Goal: Ask a question: Seek information or help from site administrators or community

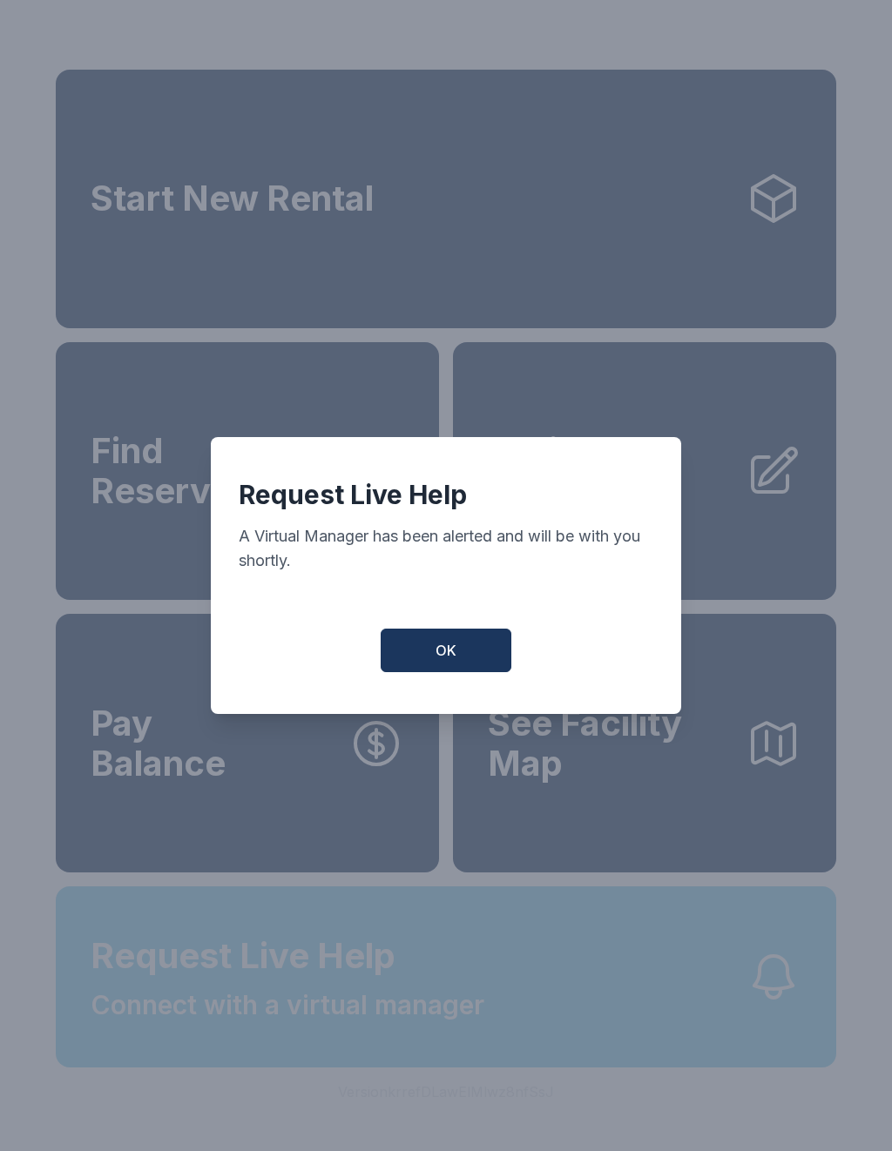
scroll to position [21, 0]
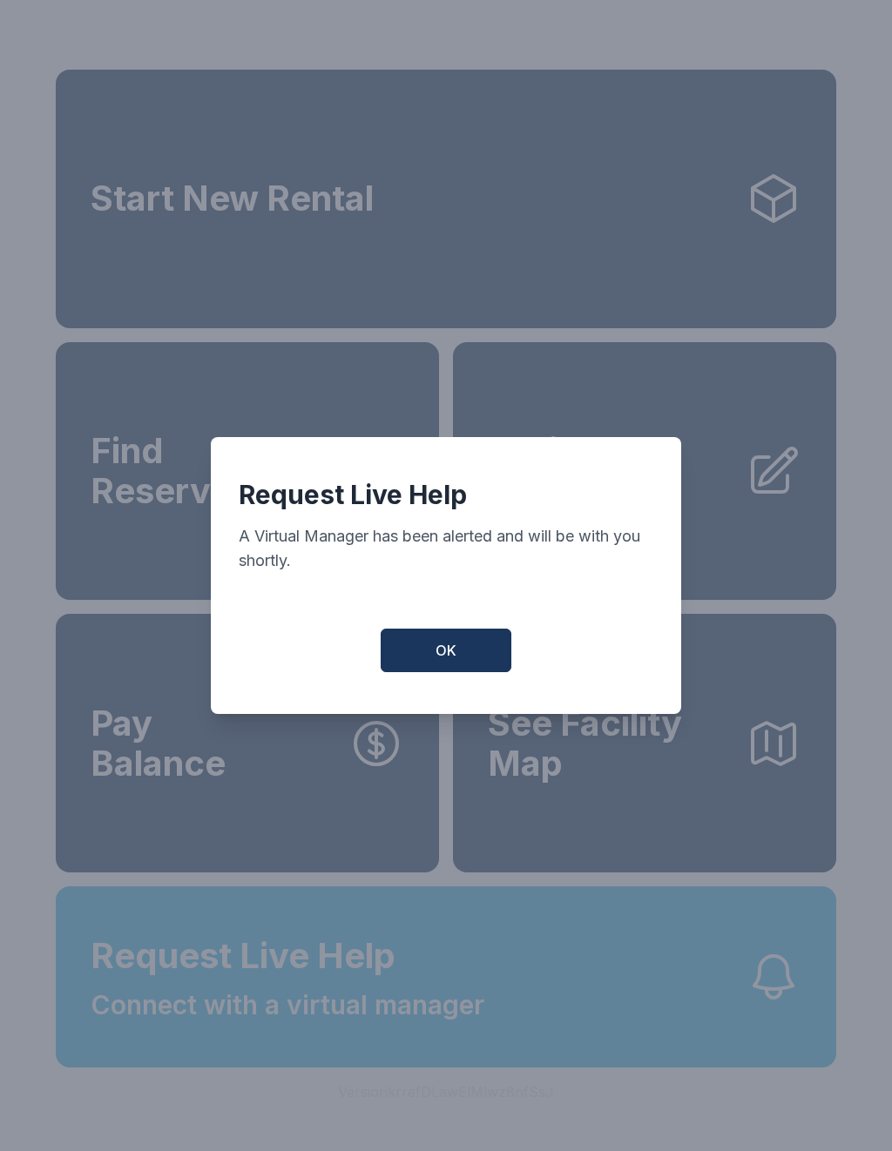
click at [461, 660] on button "OK" at bounding box center [446, 651] width 131 height 44
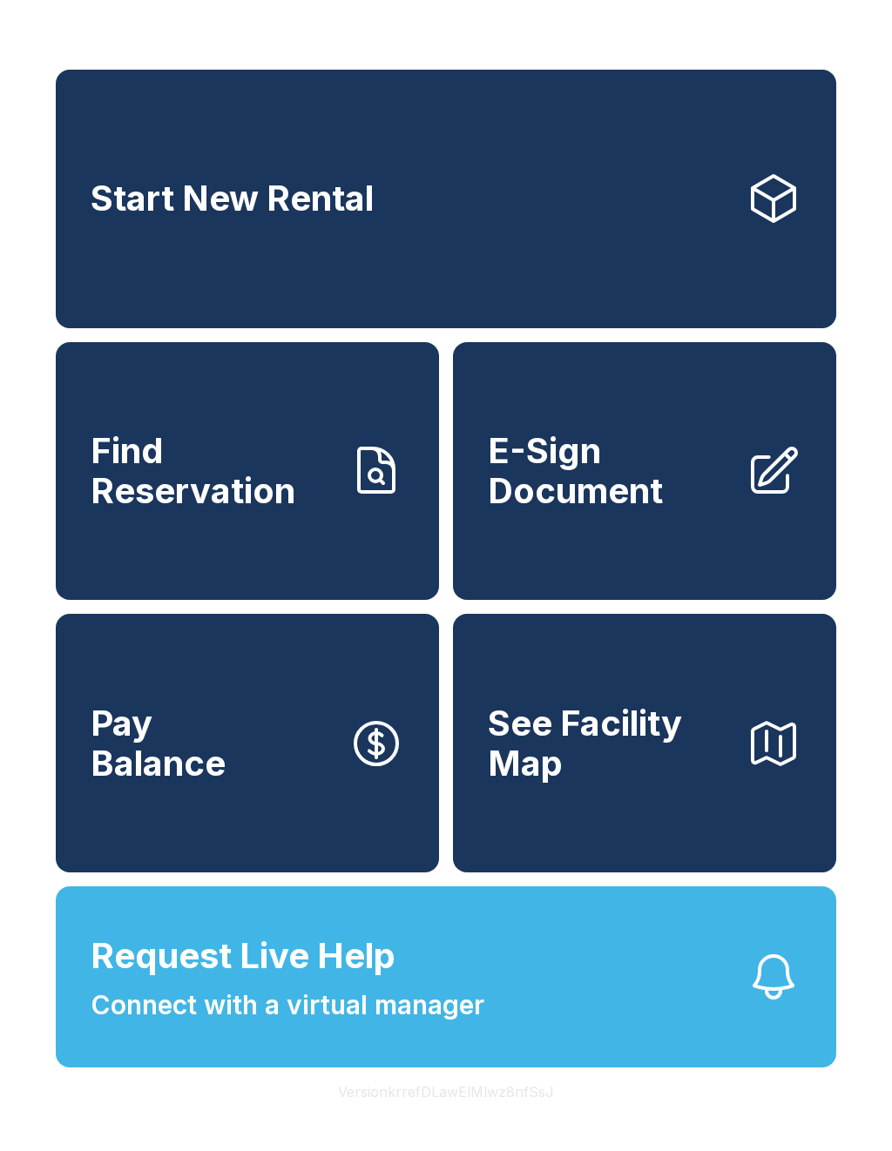
click at [413, 1011] on span "Connect with a virtual manager" at bounding box center [288, 1005] width 394 height 39
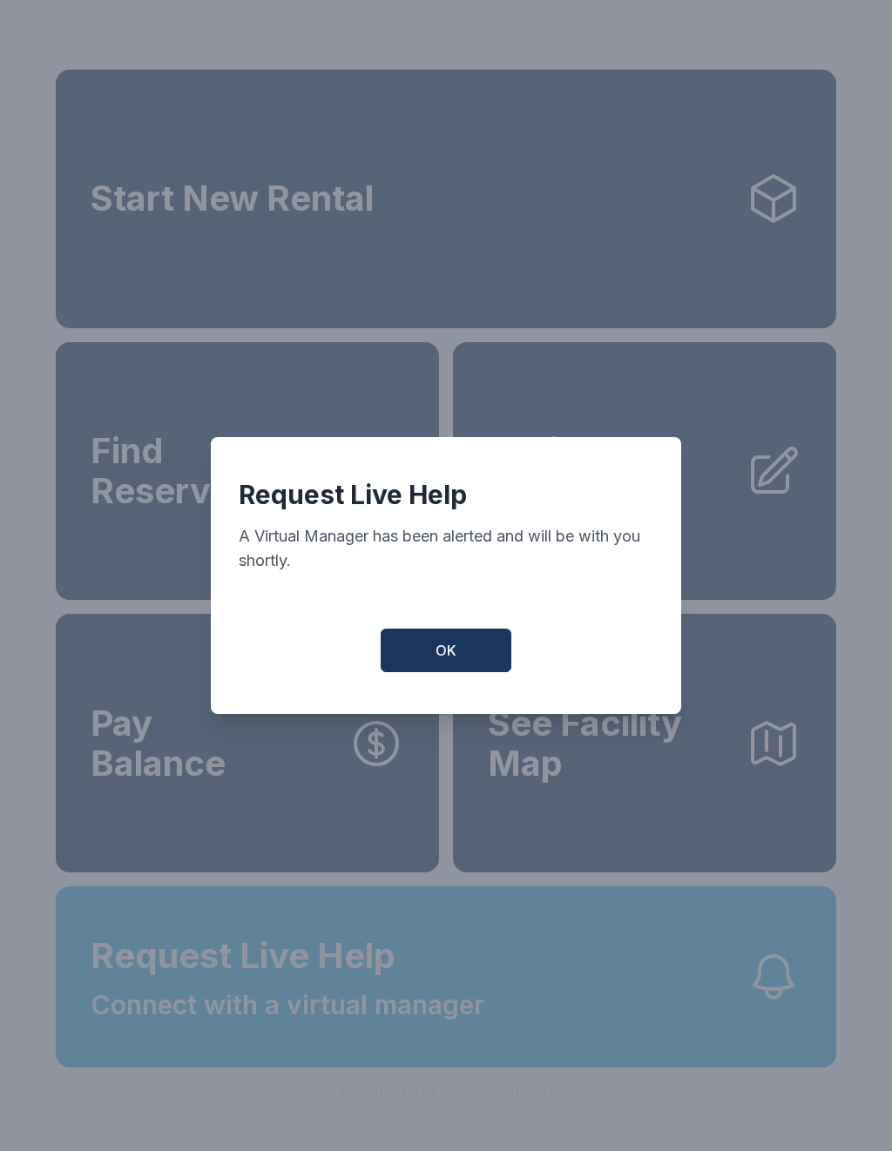
click at [460, 665] on button "OK" at bounding box center [446, 651] width 131 height 44
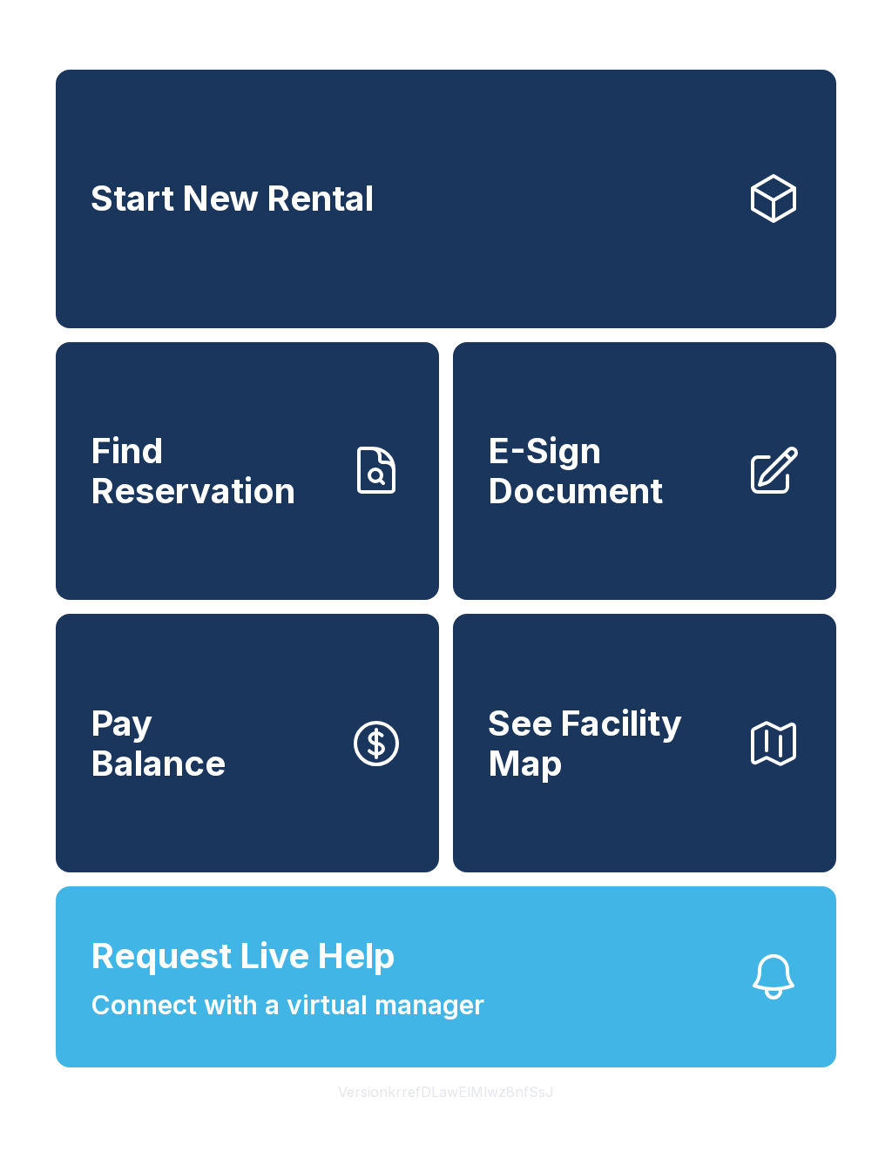
click at [408, 985] on span "Request Live Help Connect with a virtual manager" at bounding box center [288, 977] width 394 height 95
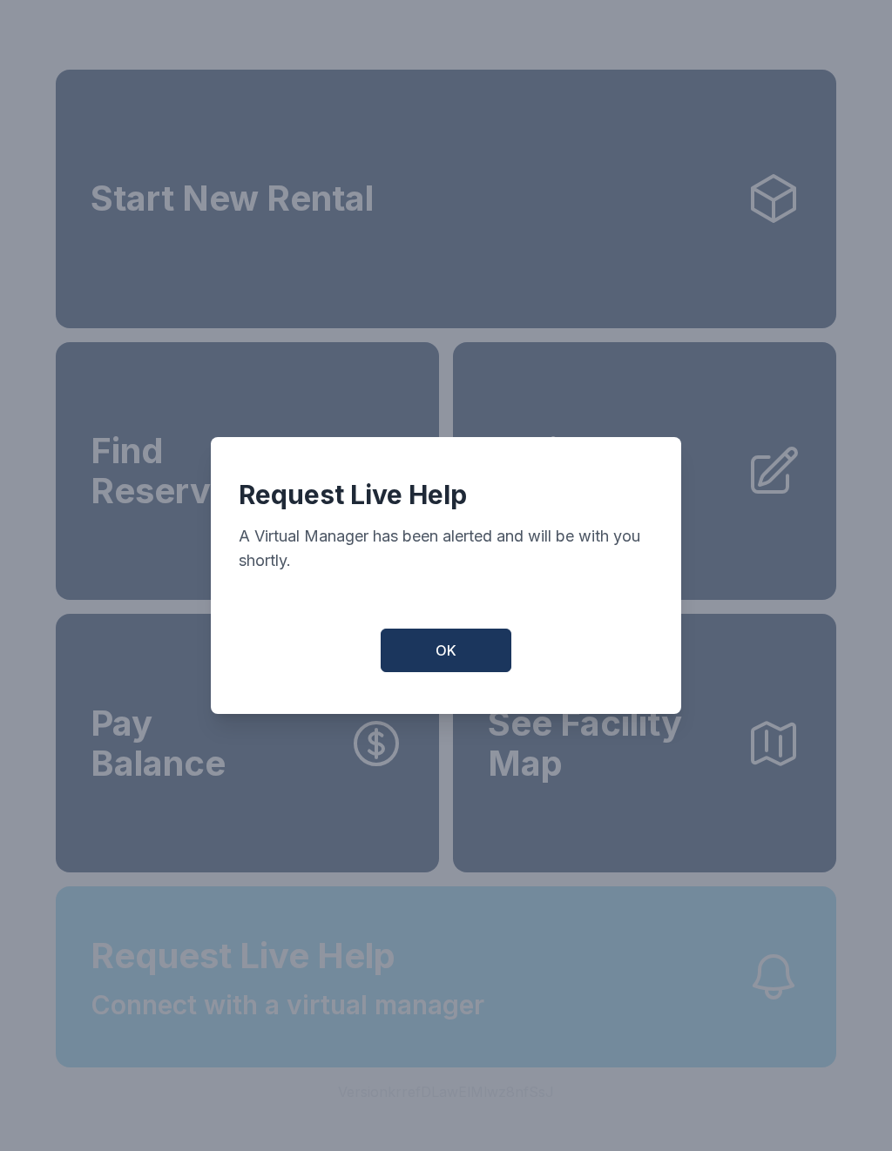
click at [455, 661] on span "OK" at bounding box center [445, 650] width 21 height 21
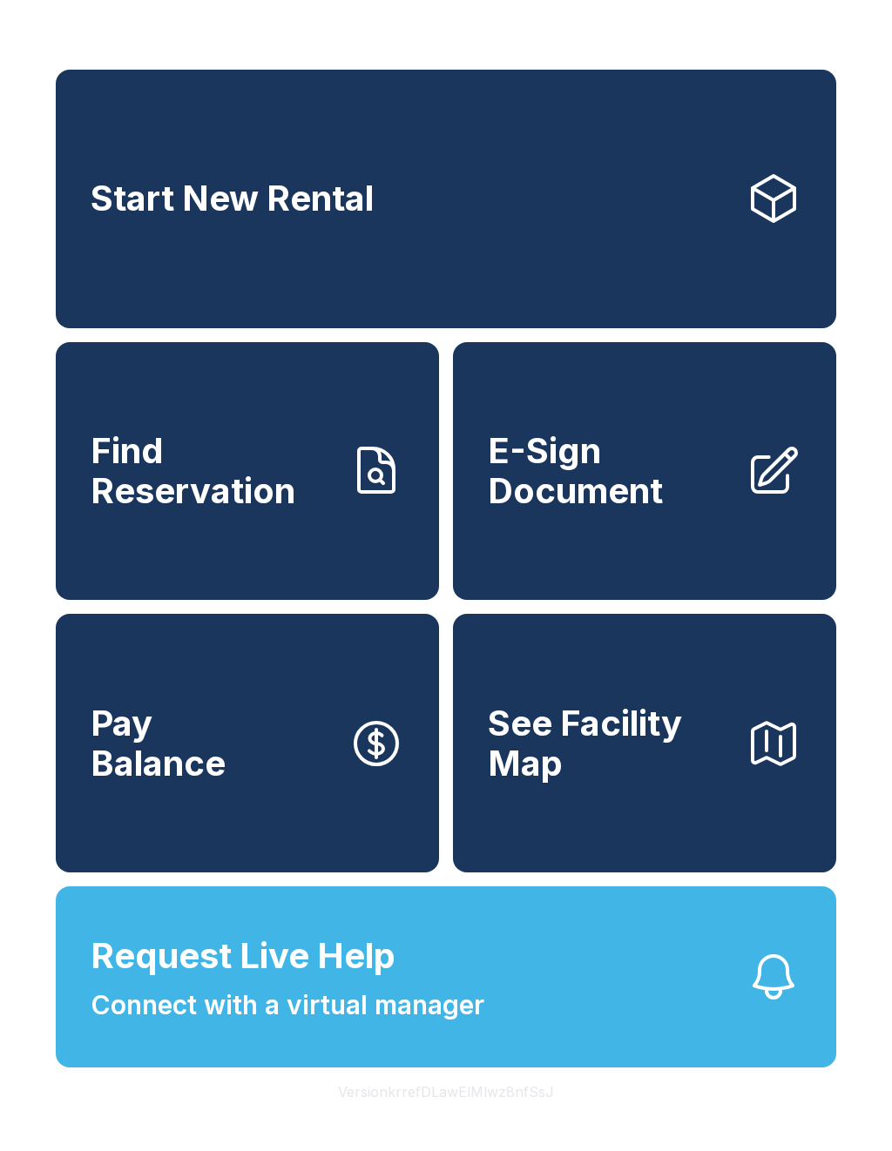
click at [403, 976] on span "Request Live Help Connect with a virtual manager" at bounding box center [288, 977] width 394 height 95
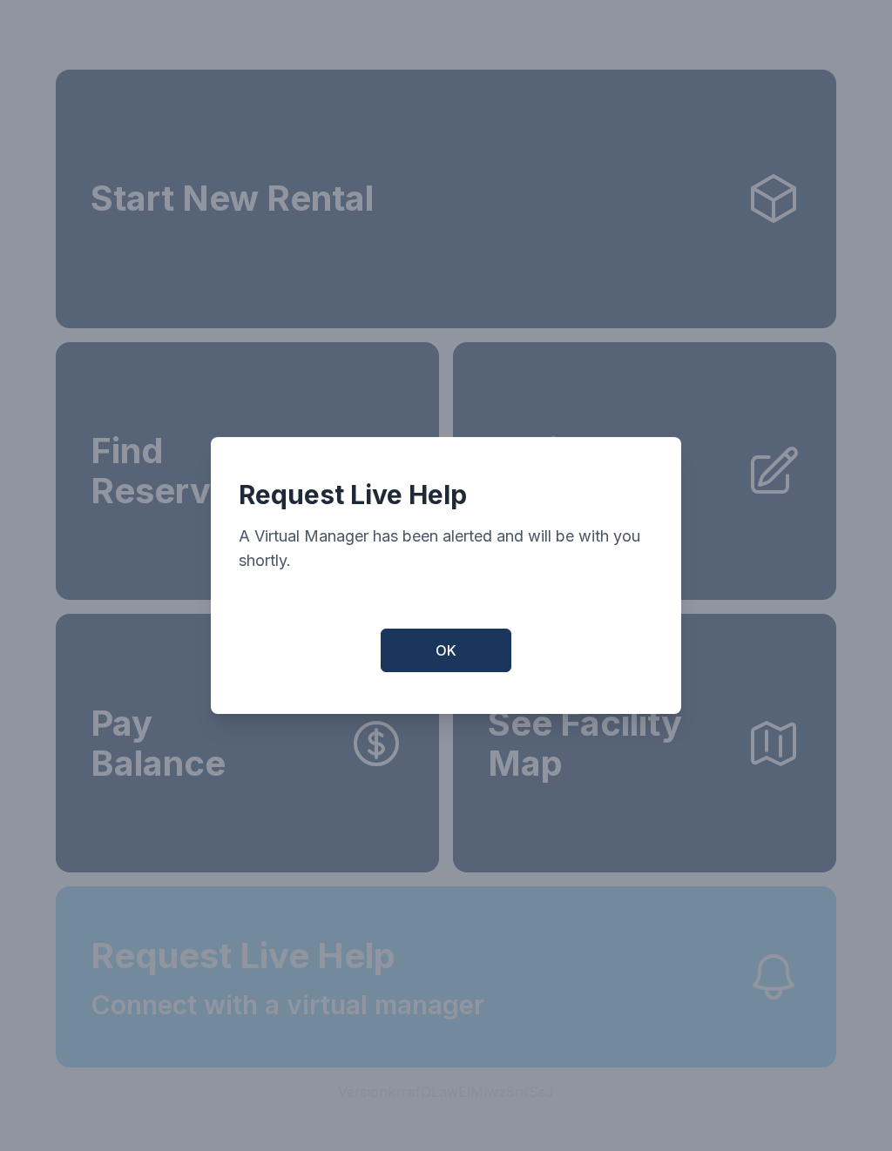
click at [425, 664] on button "OK" at bounding box center [446, 651] width 131 height 44
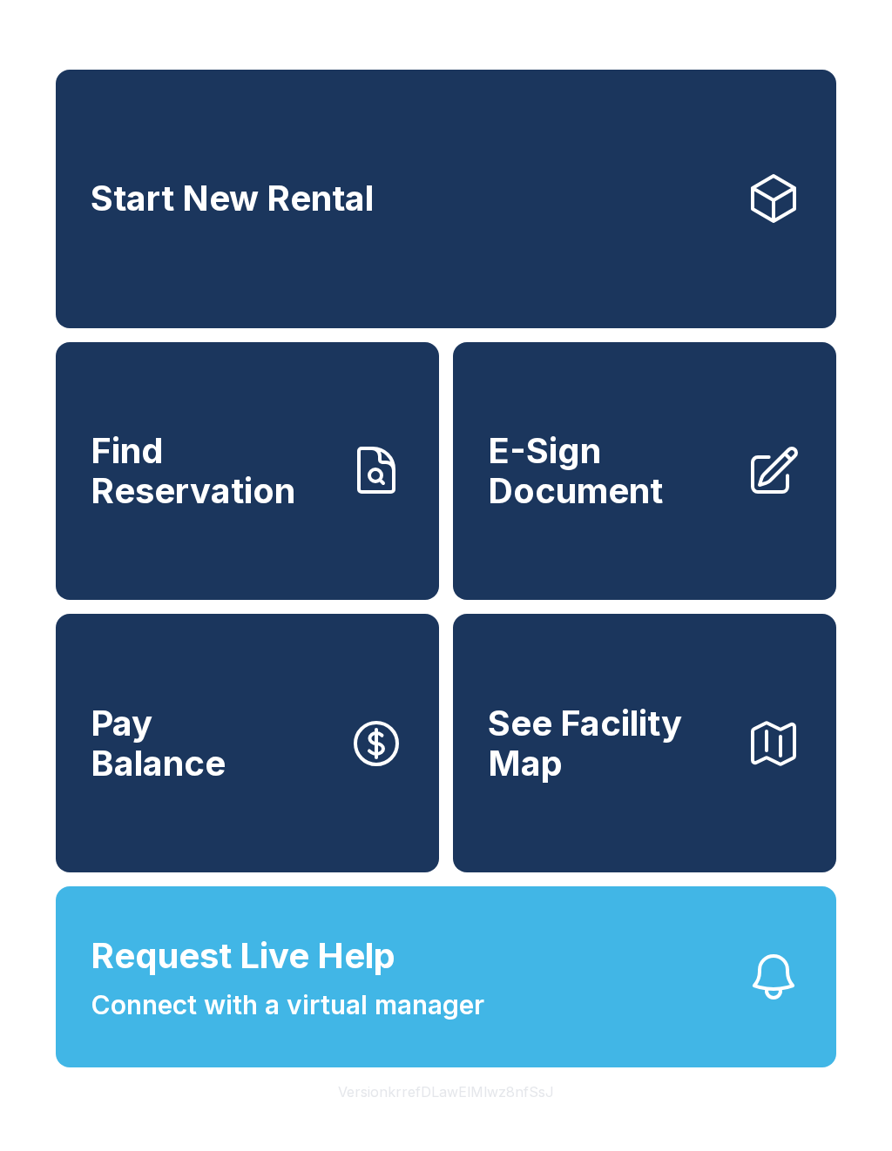
click at [372, 981] on span "Request Live Help" at bounding box center [243, 956] width 305 height 52
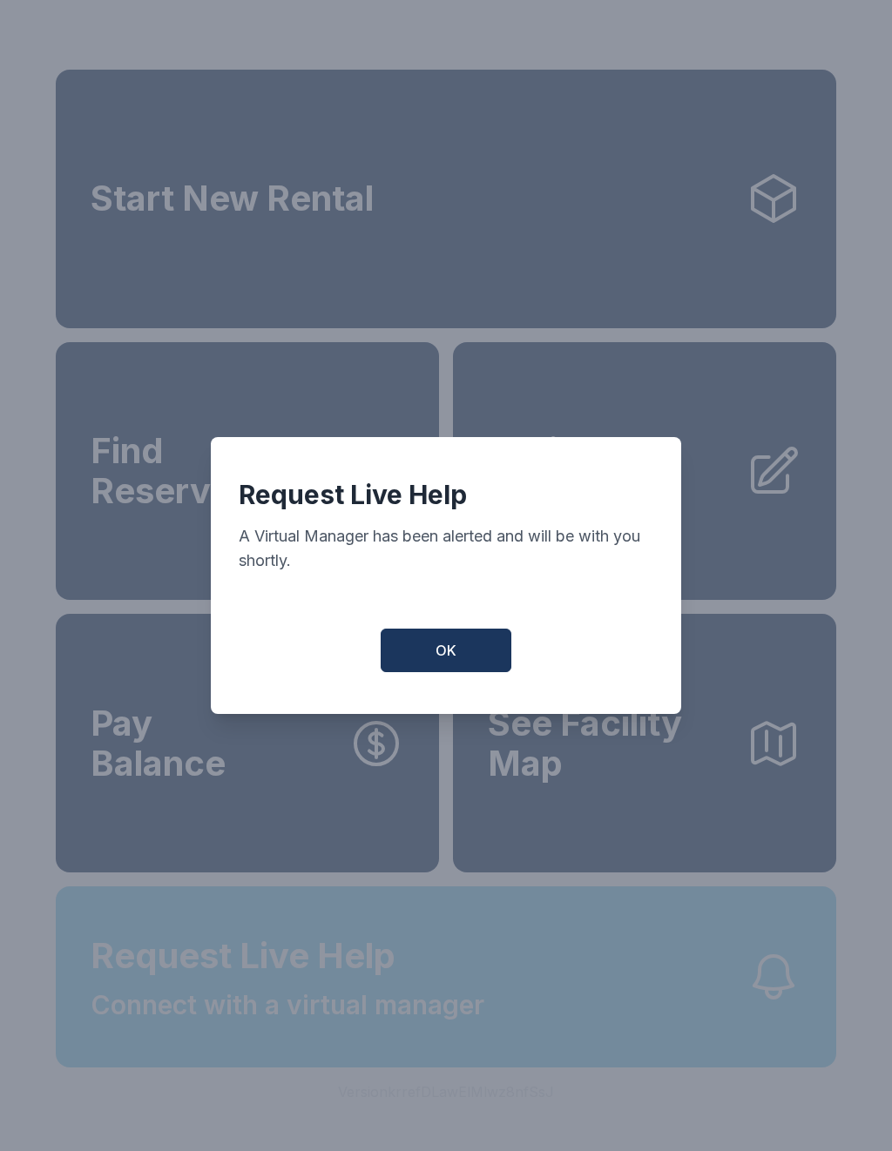
click at [437, 641] on button "OK" at bounding box center [446, 651] width 131 height 44
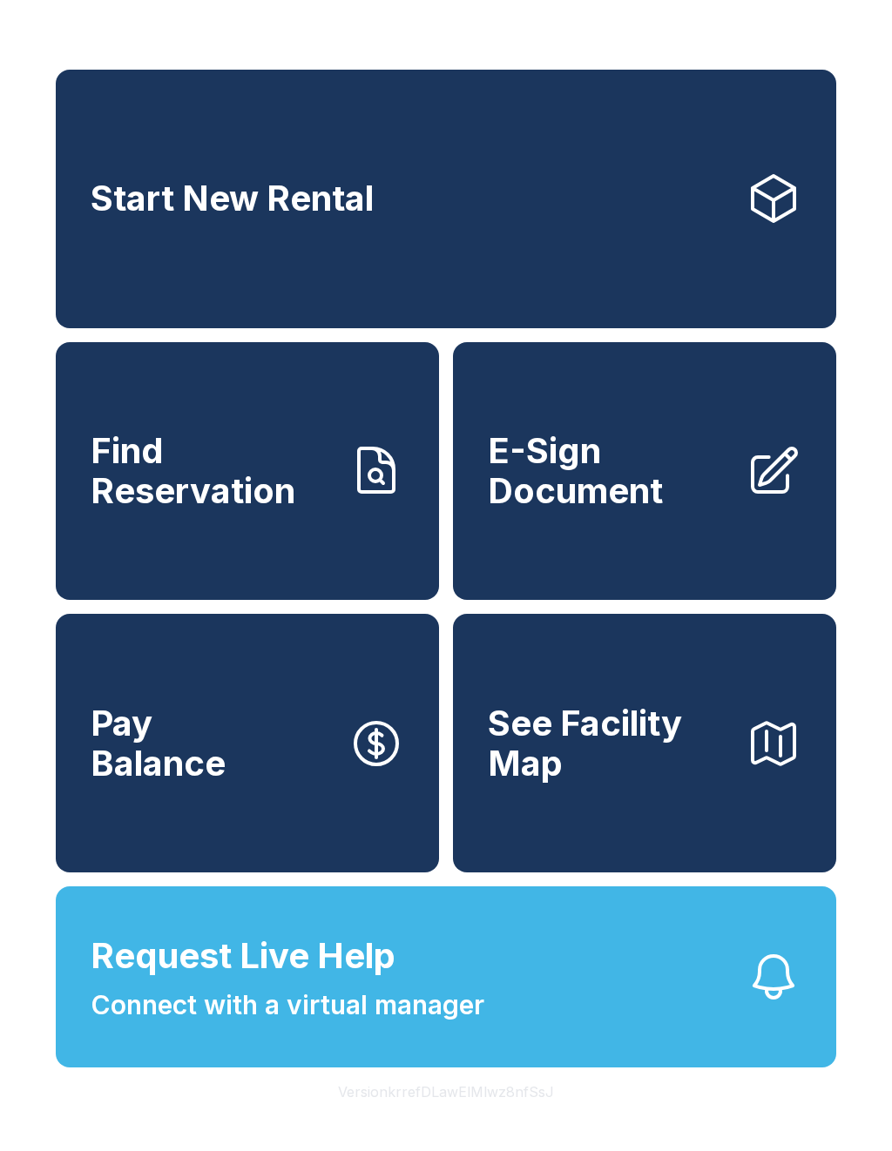
click at [319, 1025] on span "Connect with a virtual manager" at bounding box center [288, 1005] width 394 height 39
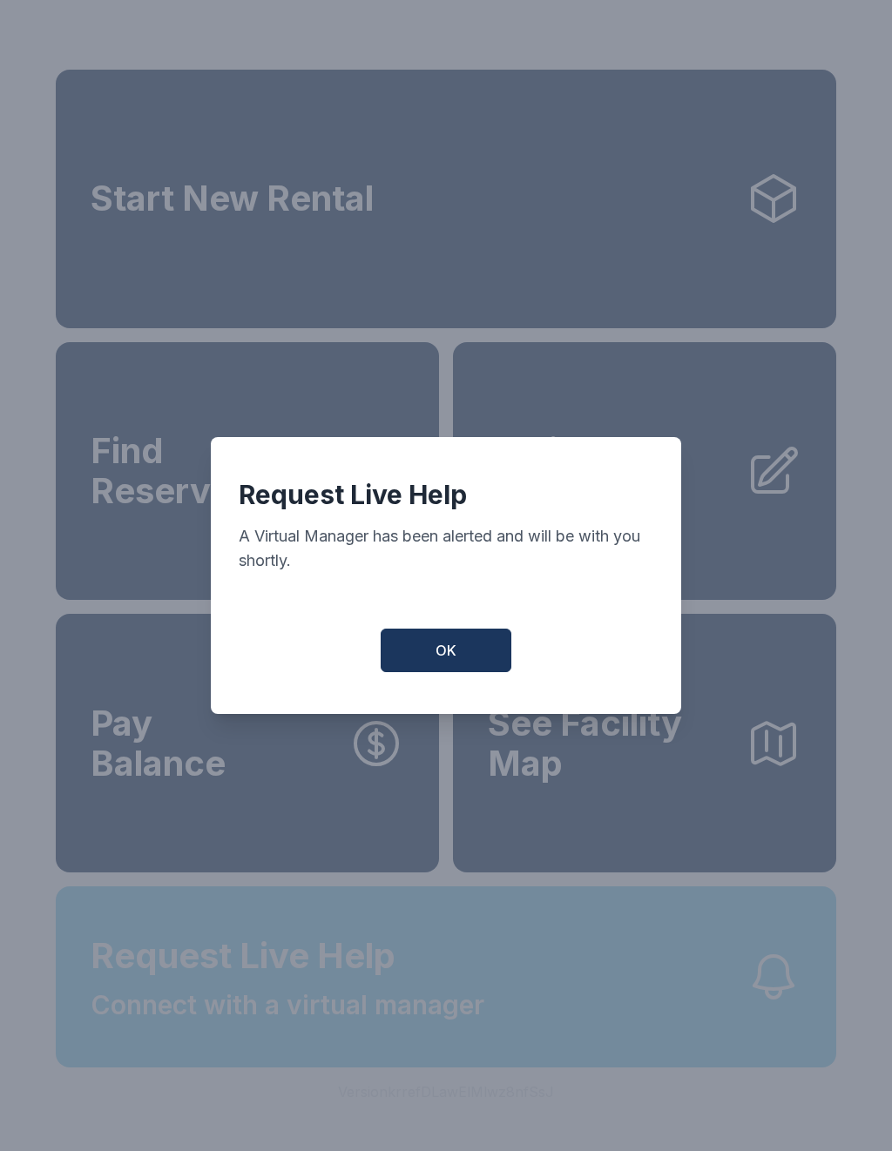
click at [431, 646] on button "OK" at bounding box center [446, 651] width 131 height 44
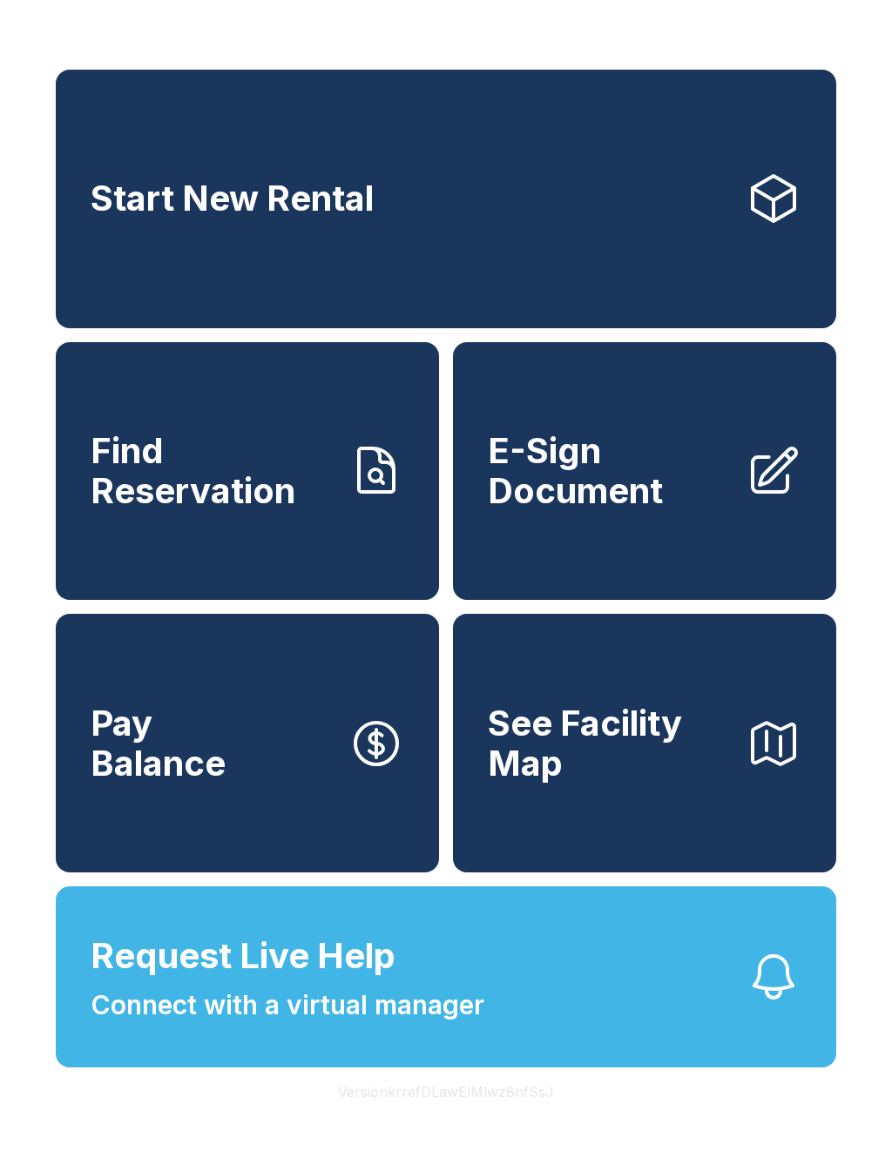
click at [347, 1002] on span "Request Live Help Connect with a virtual manager" at bounding box center [288, 977] width 394 height 95
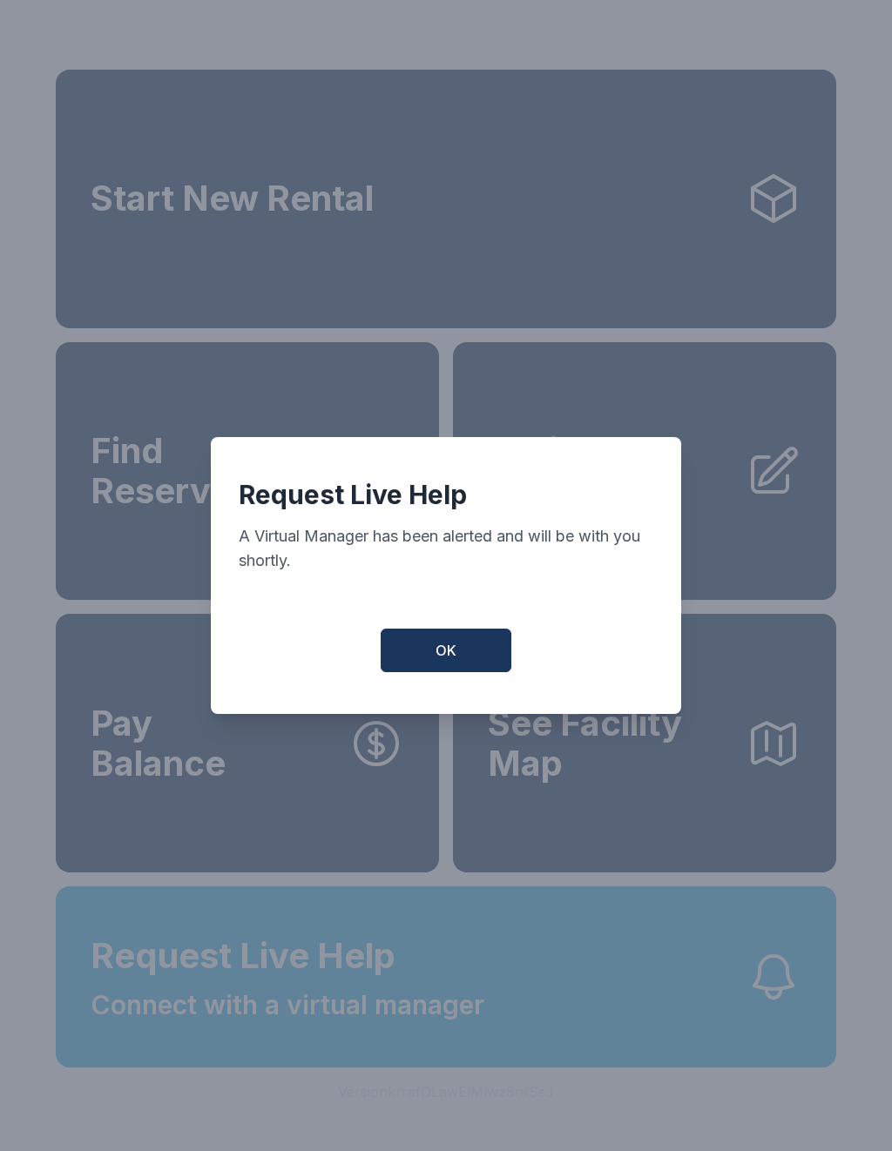
click at [428, 665] on button "OK" at bounding box center [446, 651] width 131 height 44
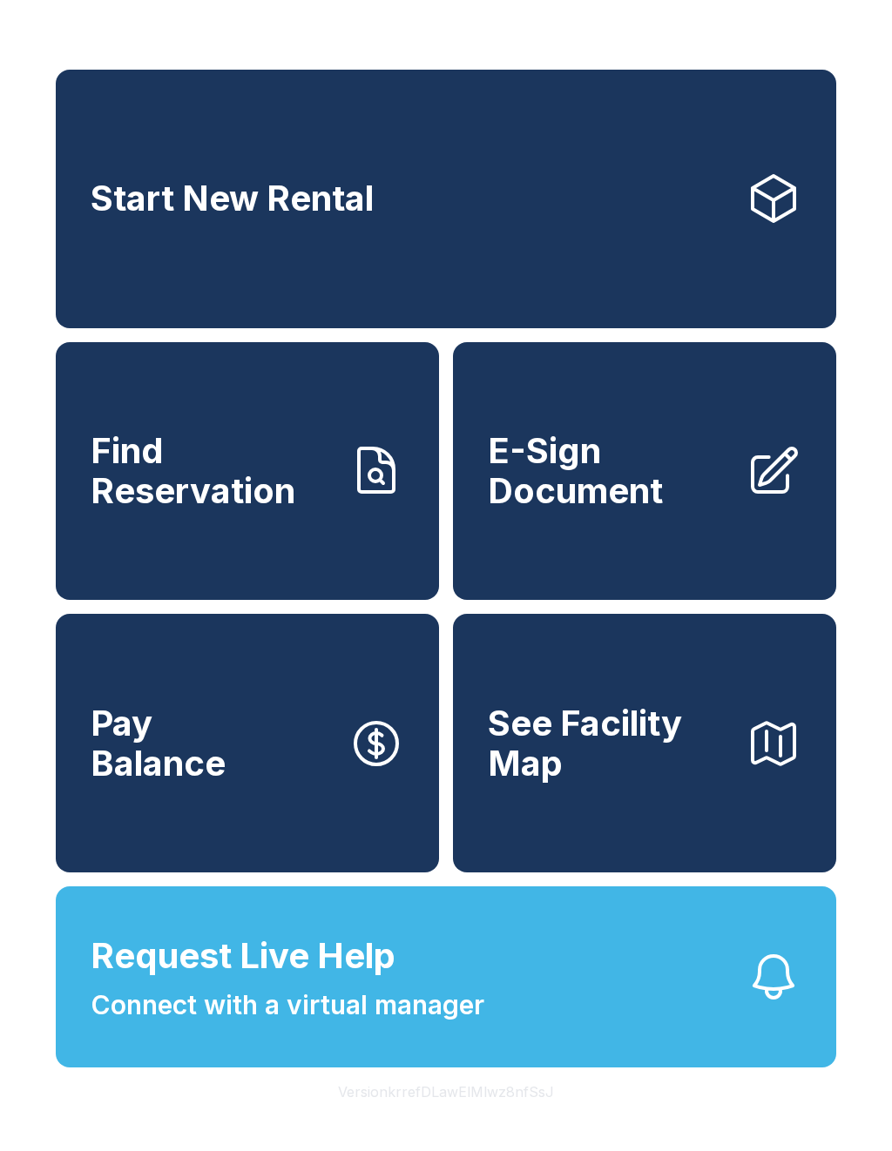
click at [671, 739] on span "See Facility Map" at bounding box center [610, 743] width 244 height 79
click at [696, 989] on button "Request Live Help Connect with a virtual manager" at bounding box center [446, 977] width 780 height 181
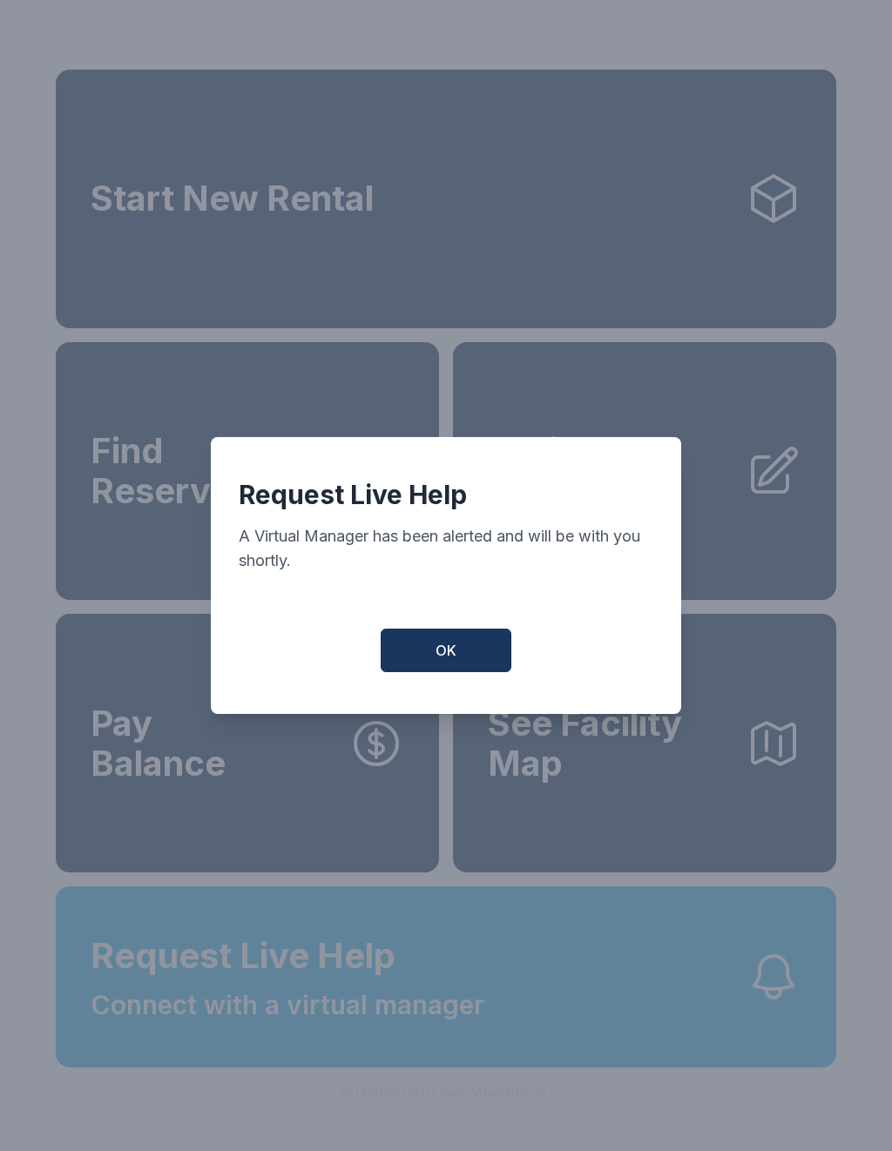
click at [455, 661] on span "OK" at bounding box center [445, 650] width 21 height 21
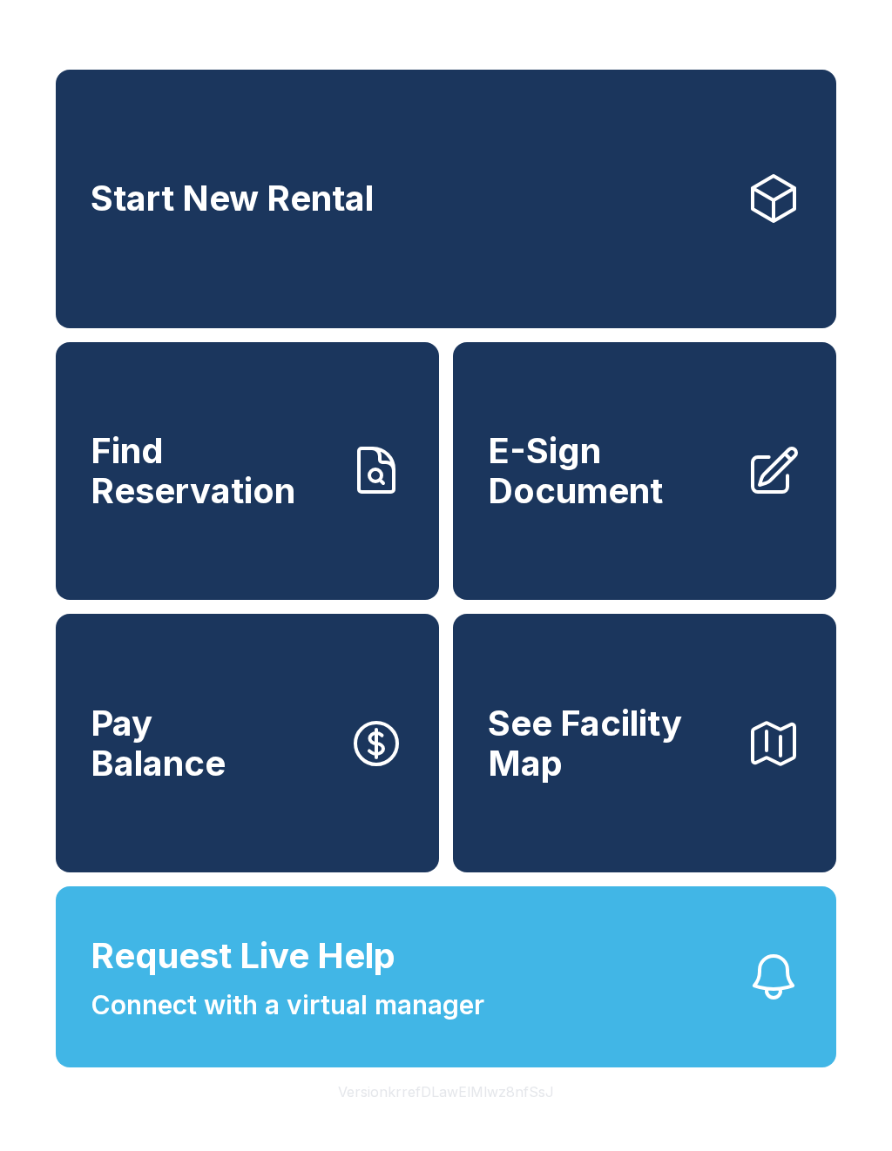
click at [517, 744] on span "See Facility Map" at bounding box center [610, 743] width 244 height 79
click at [410, 979] on span "Request Live Help Connect with a virtual manager" at bounding box center [288, 977] width 394 height 95
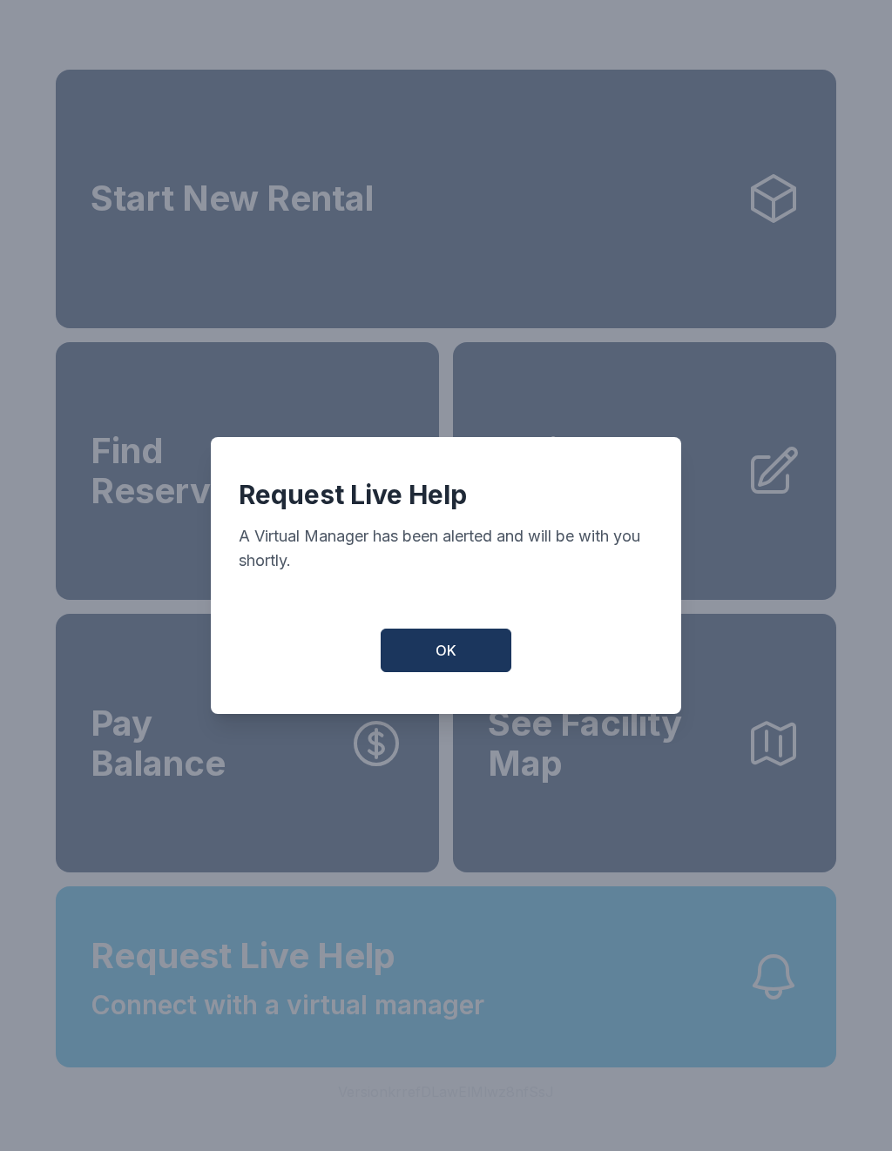
click at [458, 671] on button "OK" at bounding box center [446, 651] width 131 height 44
